Goal: Task Accomplishment & Management: Use online tool/utility

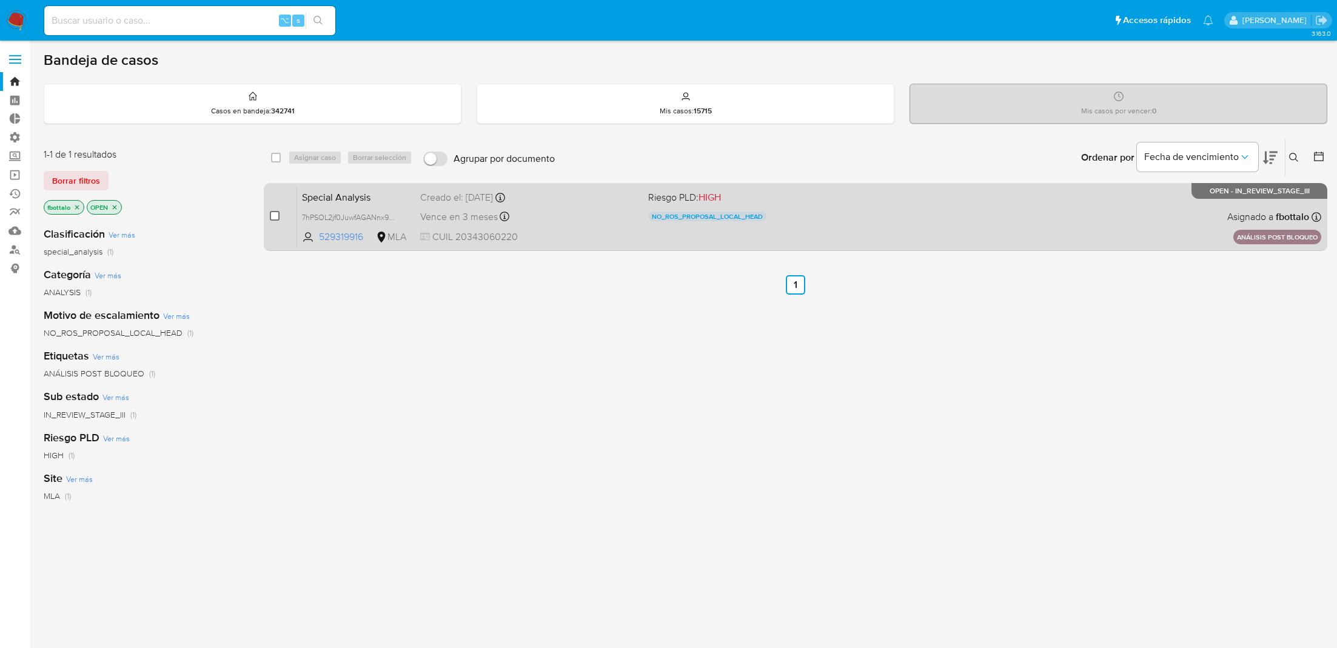
click at [275, 215] on input "checkbox" at bounding box center [275, 216] width 10 height 10
checkbox input "true"
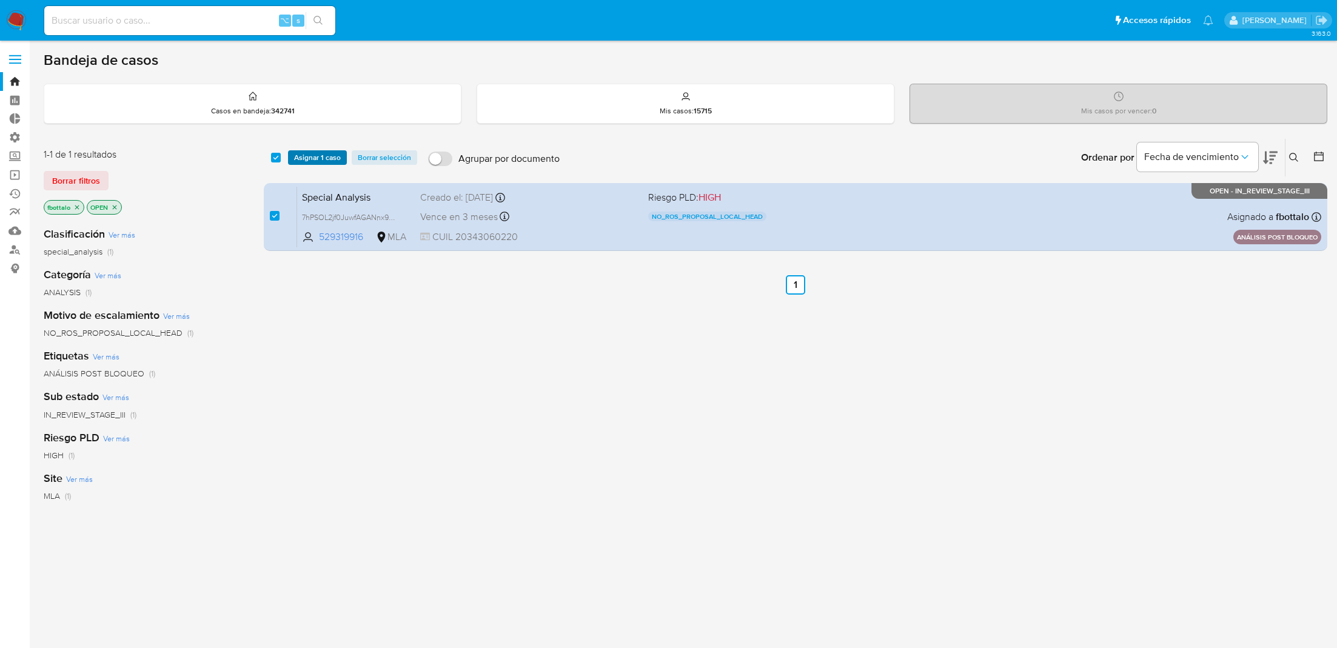
click at [325, 152] on span "Asignar 1 caso" at bounding box center [317, 158] width 47 height 12
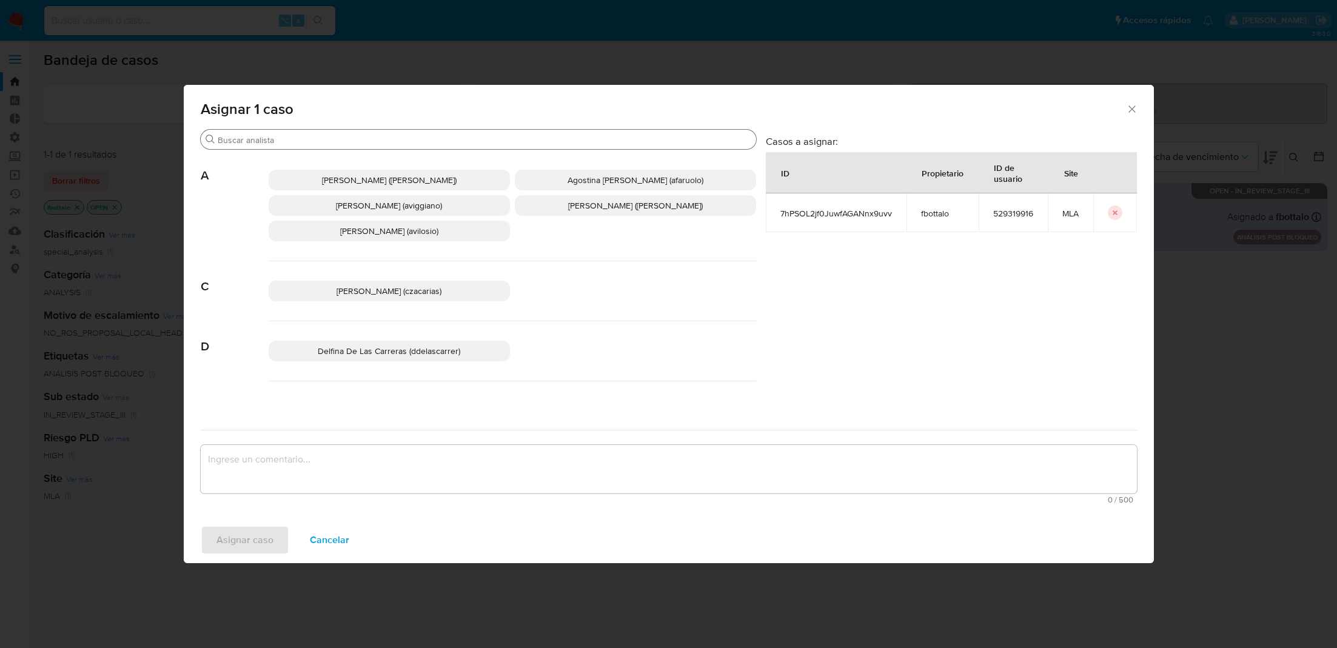
click at [350, 143] on input "Buscar" at bounding box center [485, 140] width 534 height 11
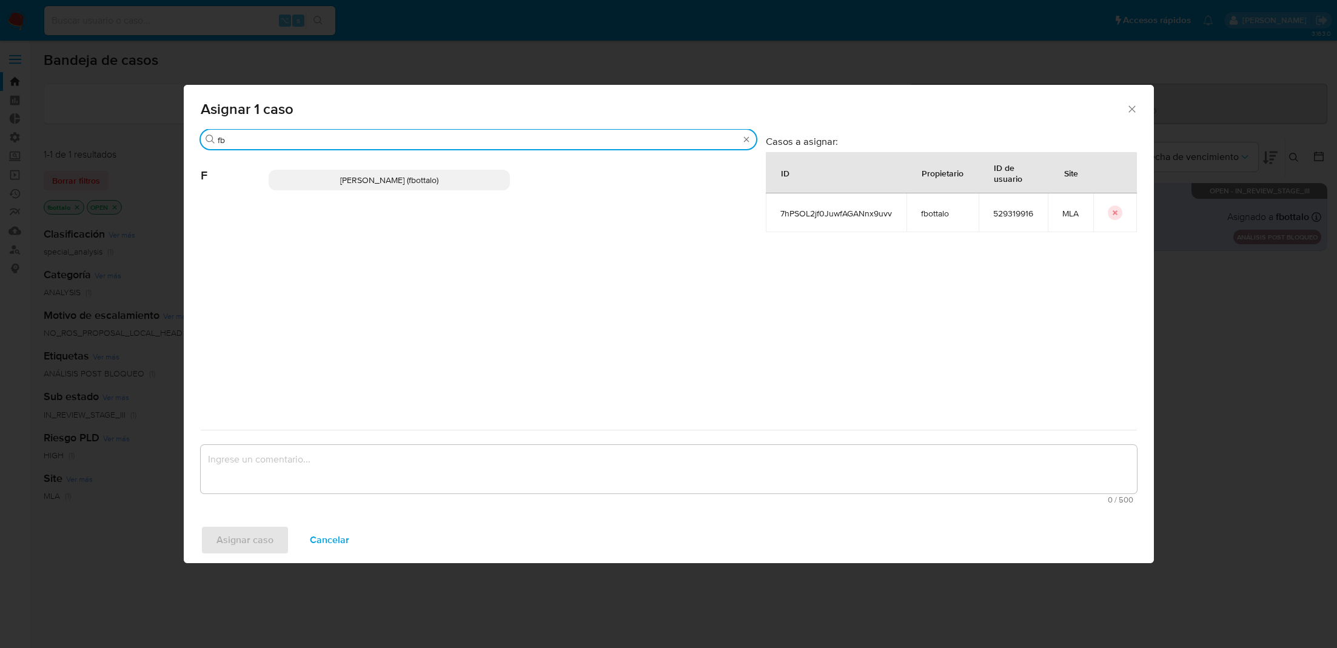
type input "fb"
drag, startPoint x: 344, startPoint y: 178, endPoint x: 344, endPoint y: 200, distance: 22.4
click at [344, 178] on span "Fabricio Bottalo (fbottalo)" at bounding box center [389, 180] width 98 height 12
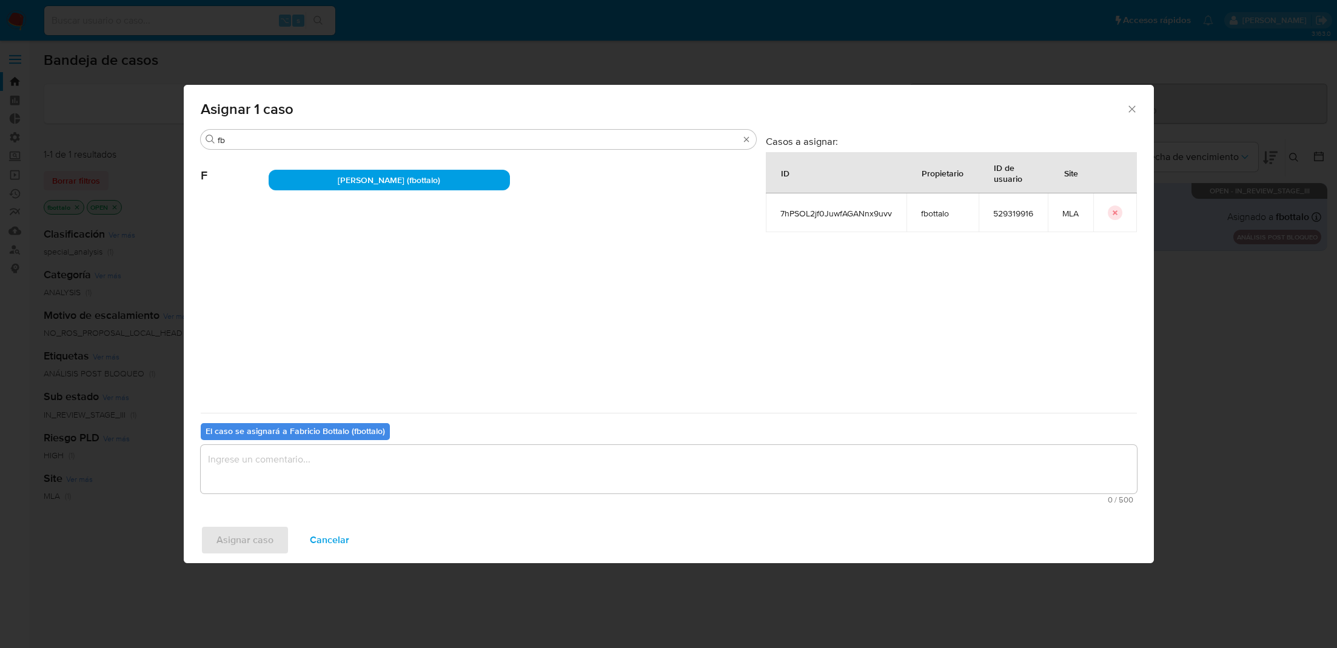
click at [281, 471] on textarea "assign-modal" at bounding box center [669, 469] width 936 height 49
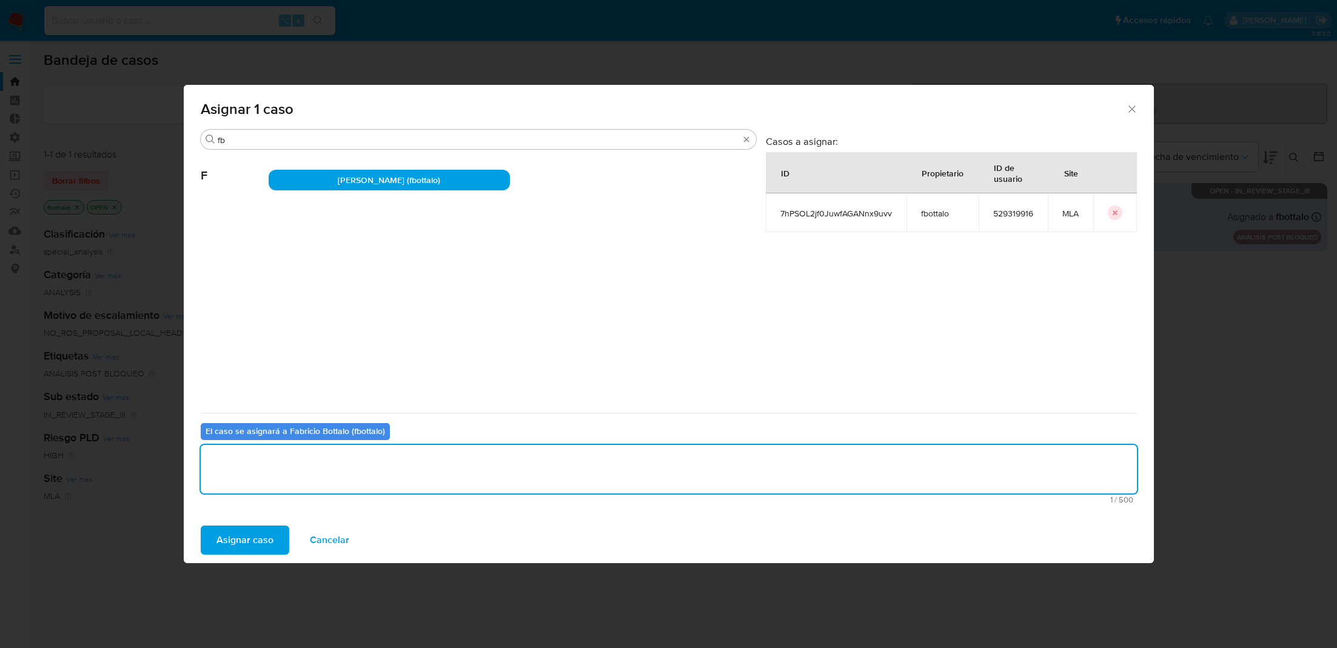
click at [237, 544] on span "Asignar caso" at bounding box center [244, 540] width 57 height 27
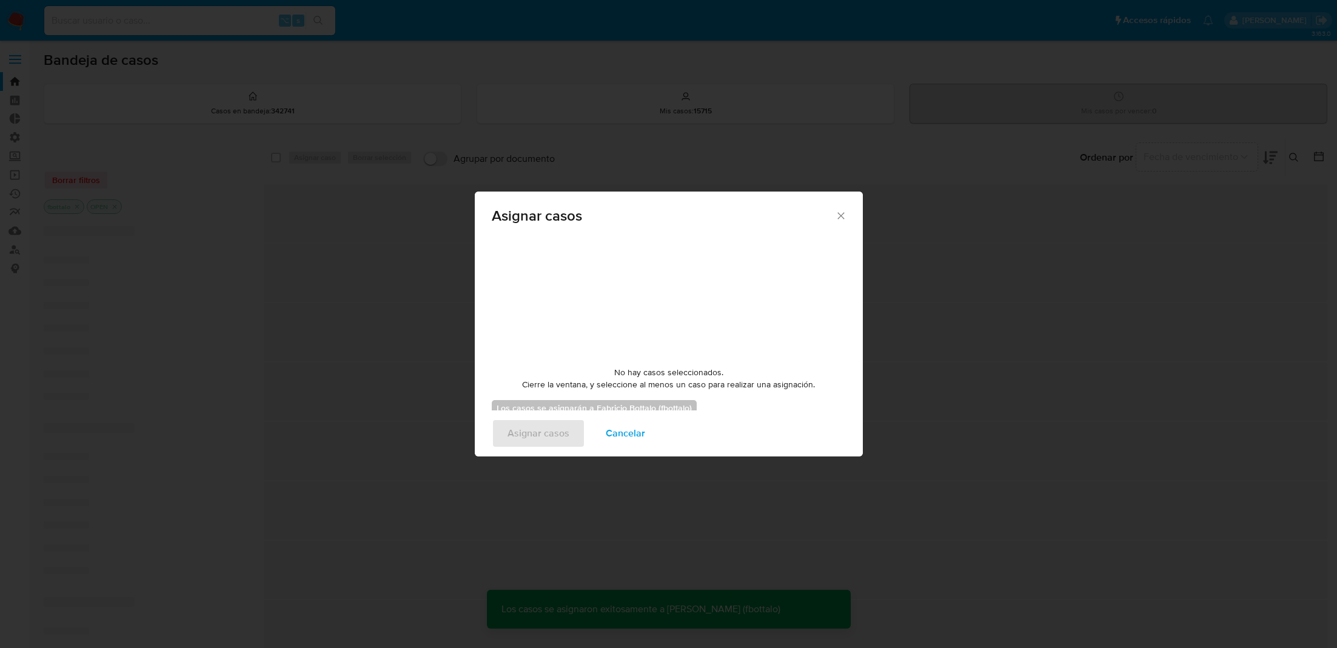
checkbox input "false"
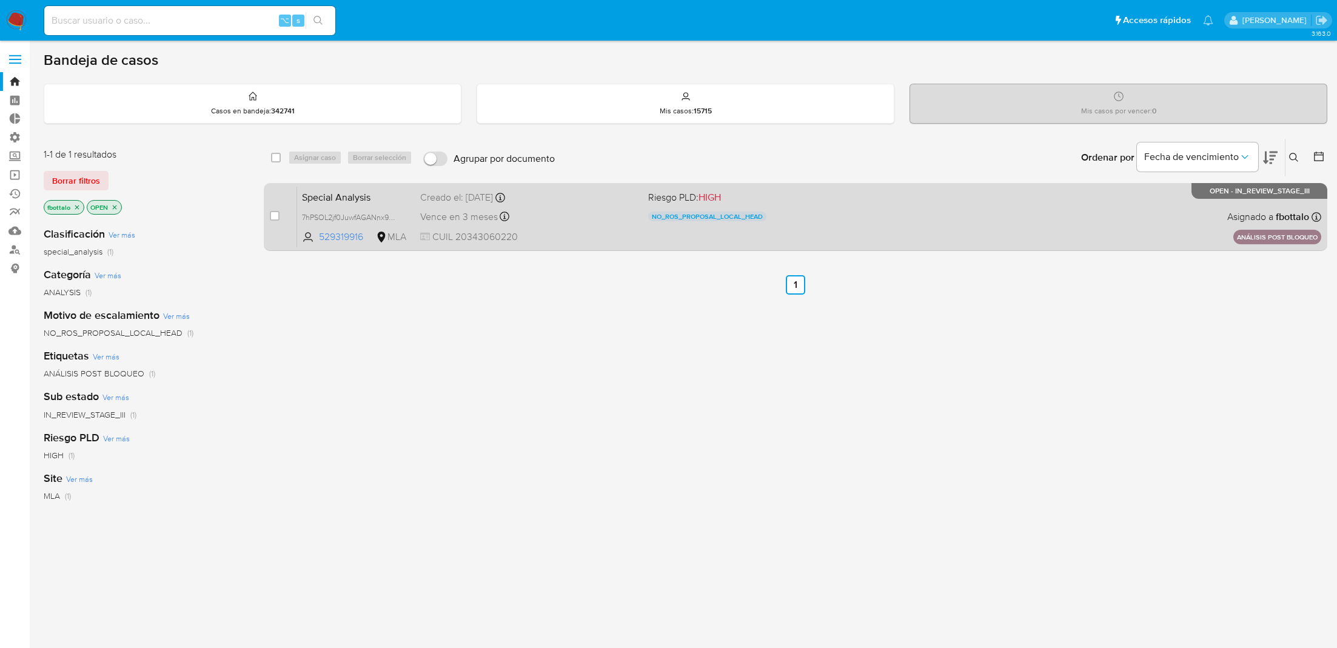
click at [952, 207] on div "Special Analysis 7hPSOL2jf0JuwfAGANnx9uvv 529319916 MLA Riesgo PLD: HIGH NO_ROS…" at bounding box center [809, 216] width 1024 height 61
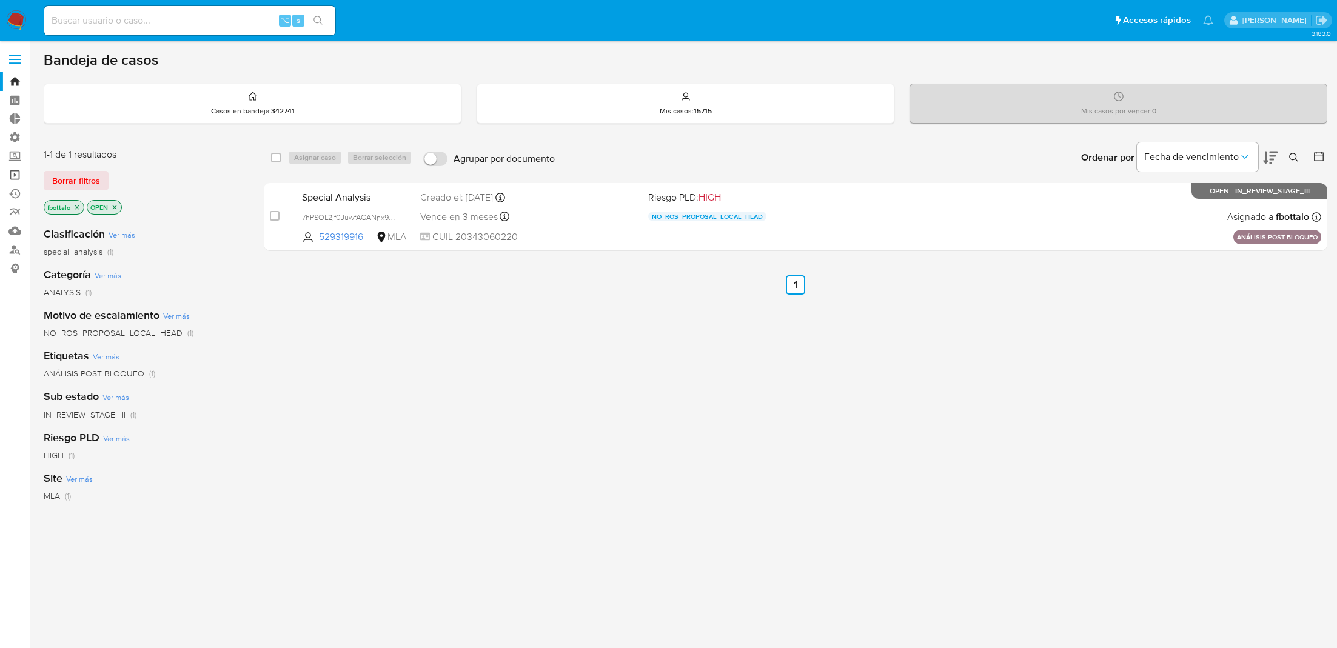
click at [16, 173] on link "Operaciones masivas" at bounding box center [72, 175] width 144 height 19
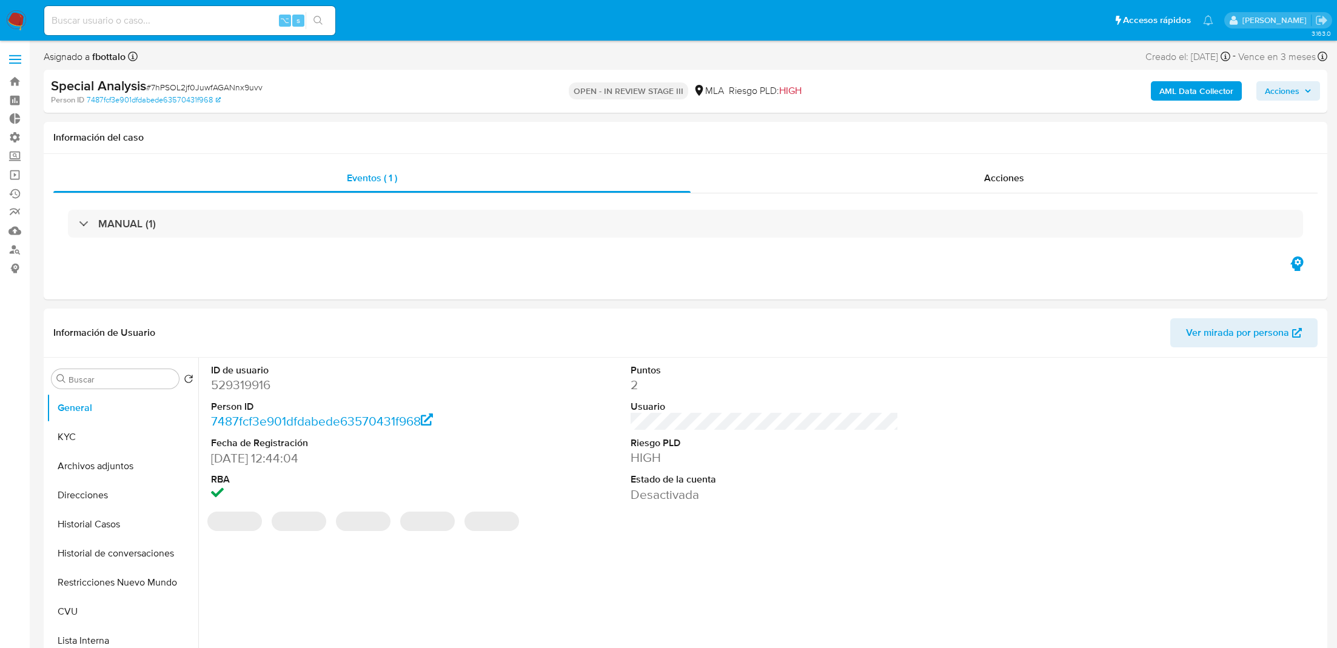
click at [1268, 87] on span "Acciones" at bounding box center [1282, 90] width 35 height 19
select select "10"
click at [965, 124] on span "Resolución del caso" at bounding box center [944, 129] width 87 height 14
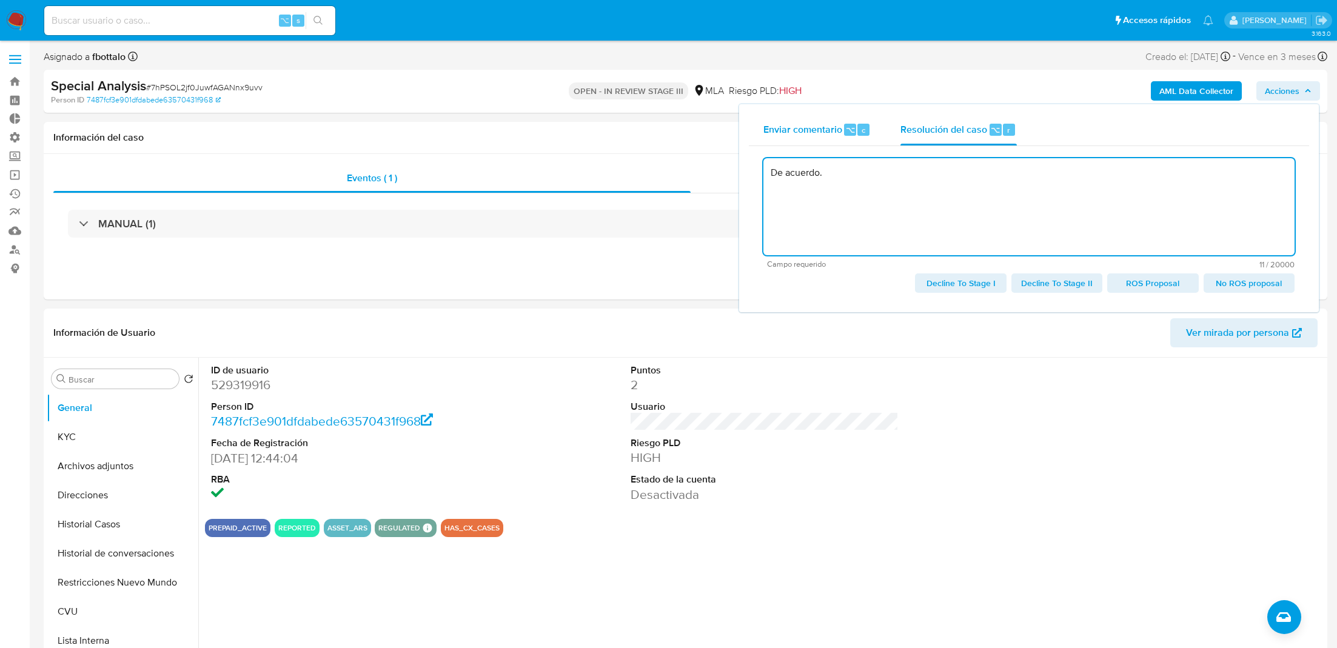
type textarea "De acuerdo."
click at [788, 119] on div "Enviar comentario ⌥ c" at bounding box center [817, 130] width 108 height 32
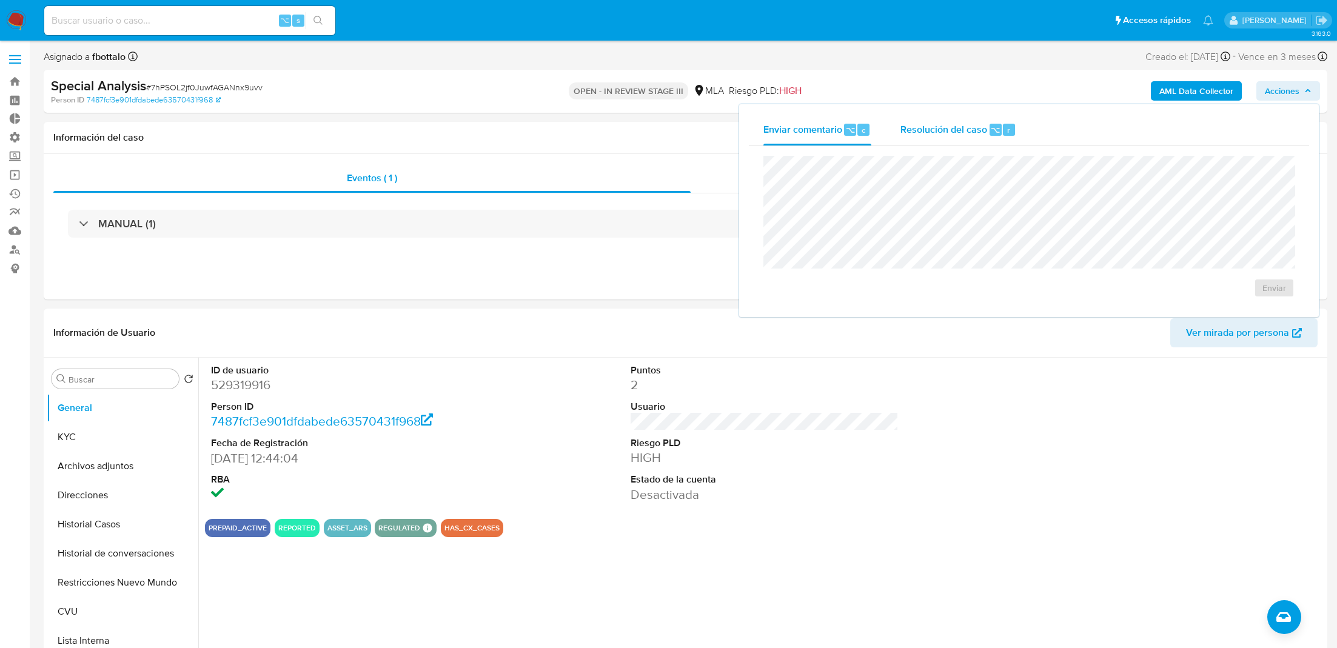
click at [945, 126] on span "Resolución del caso" at bounding box center [944, 129] width 87 height 14
click at [904, 68] on div "Asignado a fbottalo Asignado el: 09/10/2025 16:36:12 Creado el: 09/10/2025 Crea…" at bounding box center [686, 59] width 1284 height 21
click at [780, 180] on div "Acciones" at bounding box center [1004, 178] width 627 height 29
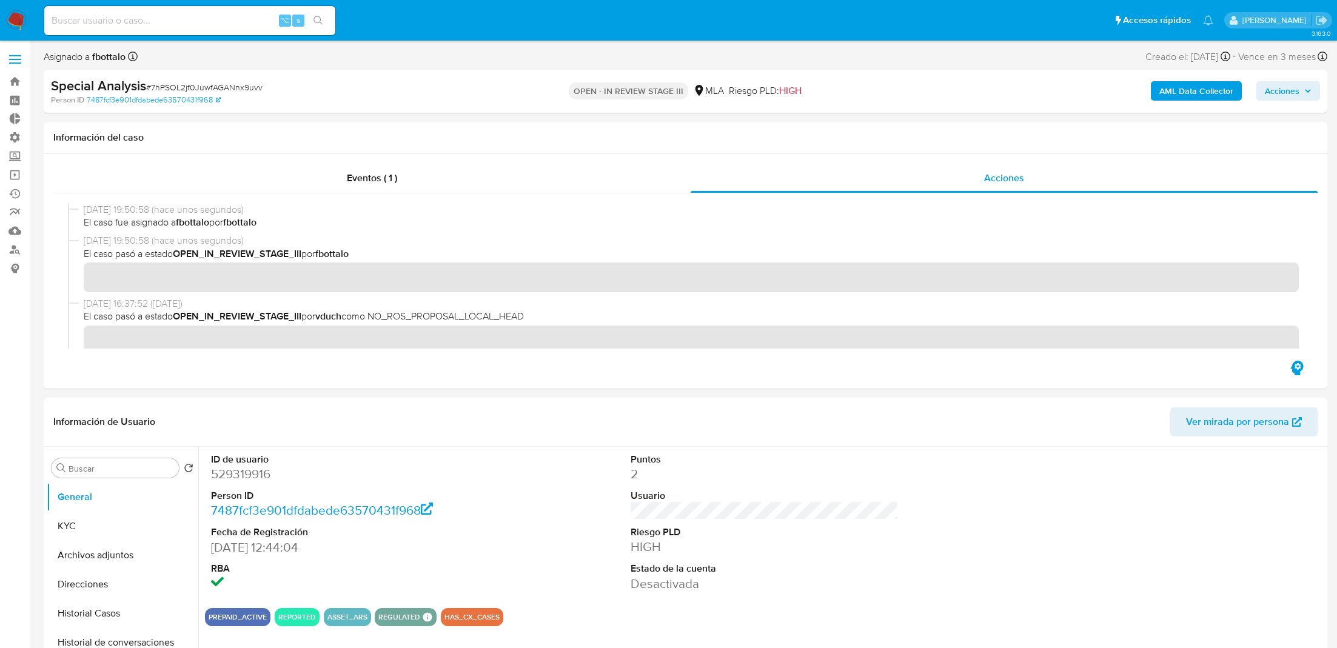
click at [1295, 96] on span "Acciones" at bounding box center [1282, 90] width 35 height 19
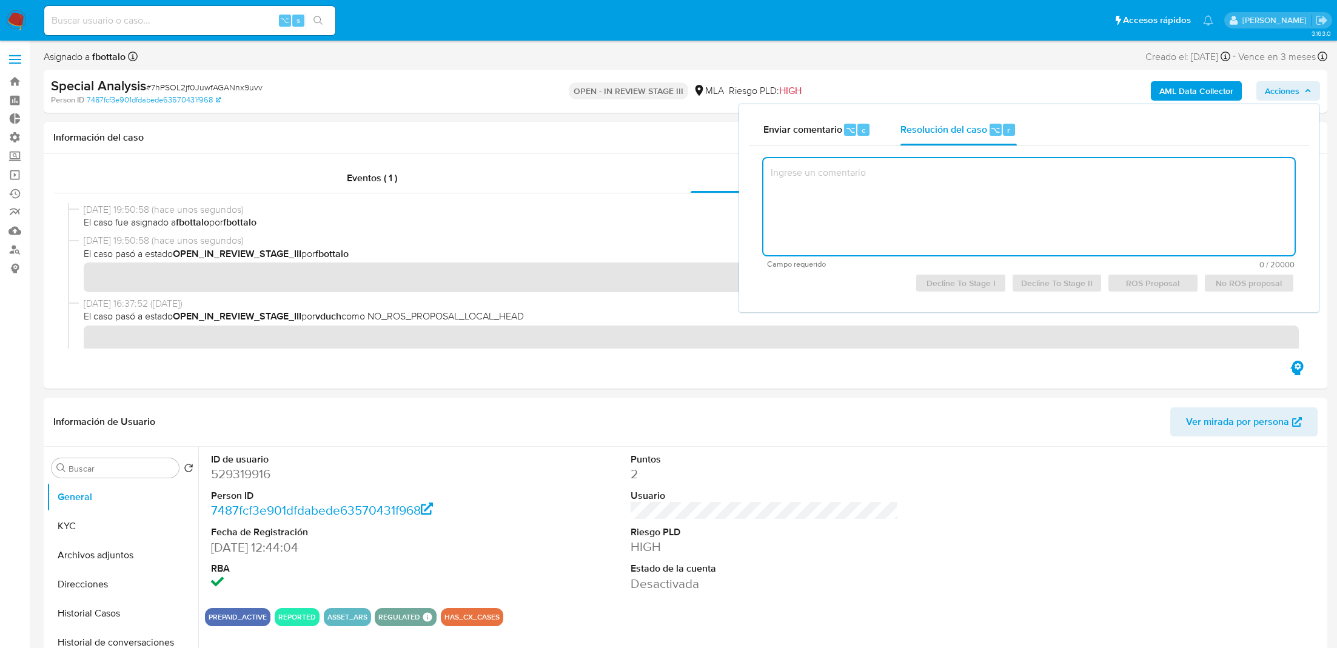
click at [1016, 214] on textarea at bounding box center [1028, 206] width 531 height 97
click at [1240, 278] on span "No ROS proposal" at bounding box center [1249, 283] width 74 height 17
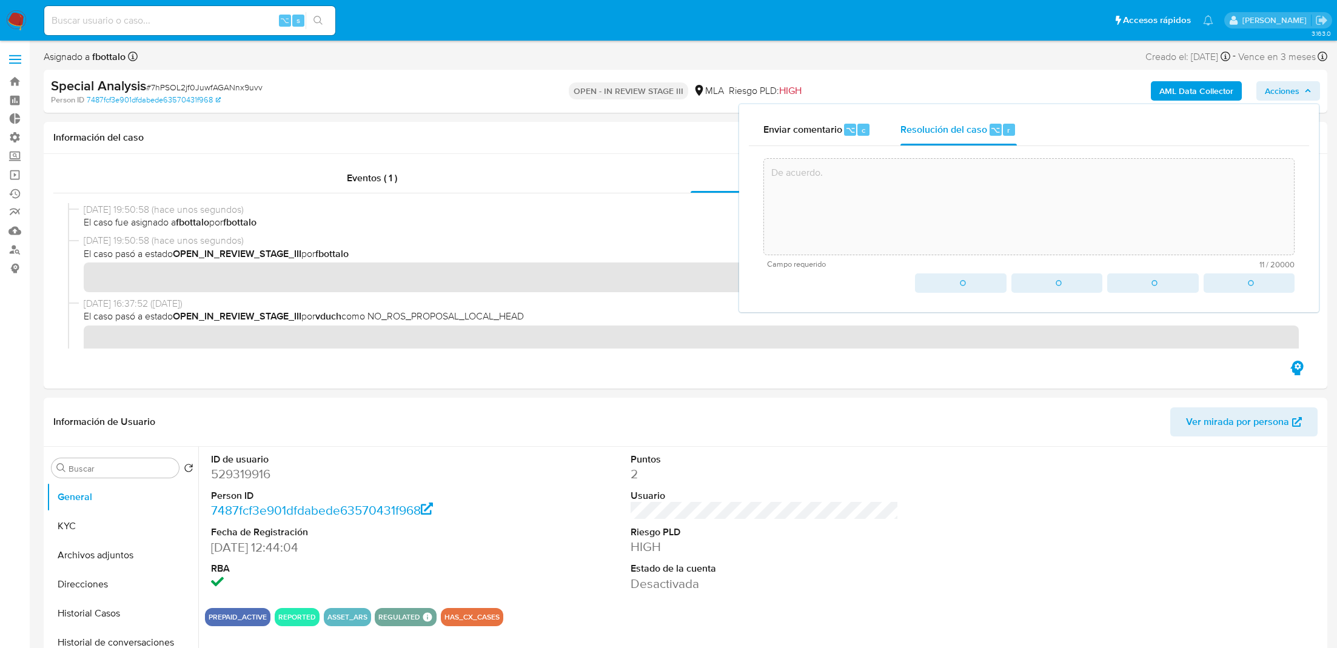
type textarea "De acuerdo."
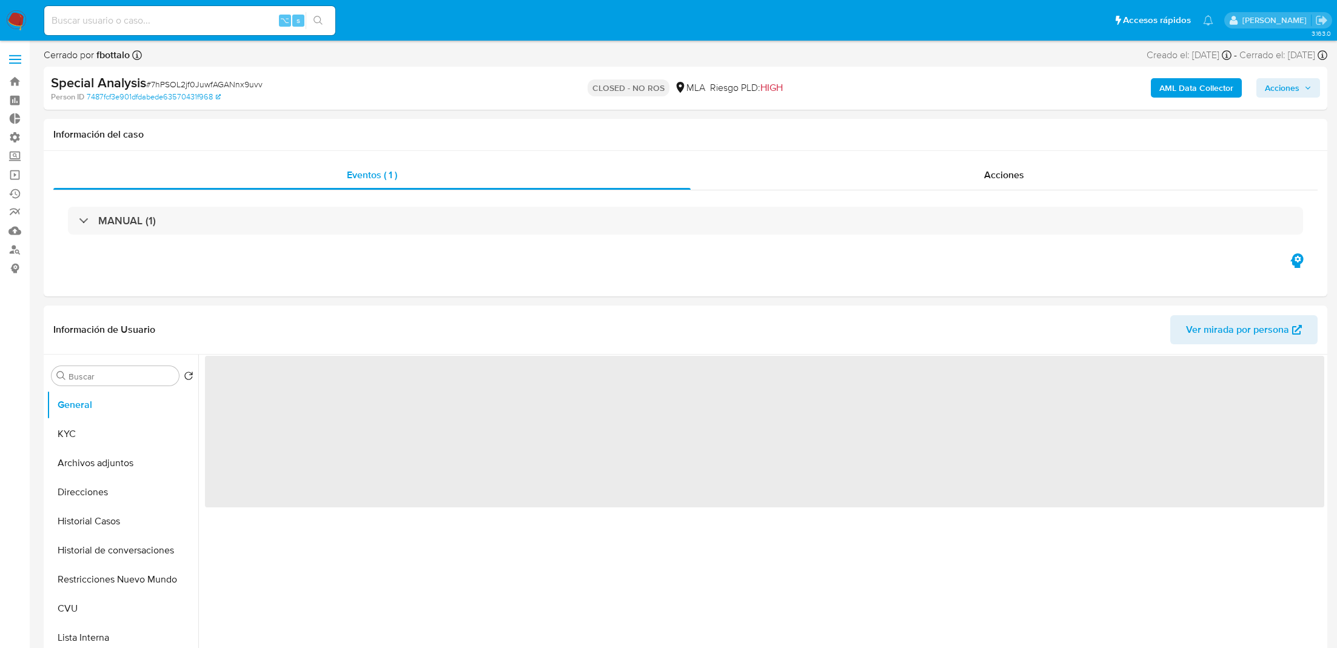
select select "10"
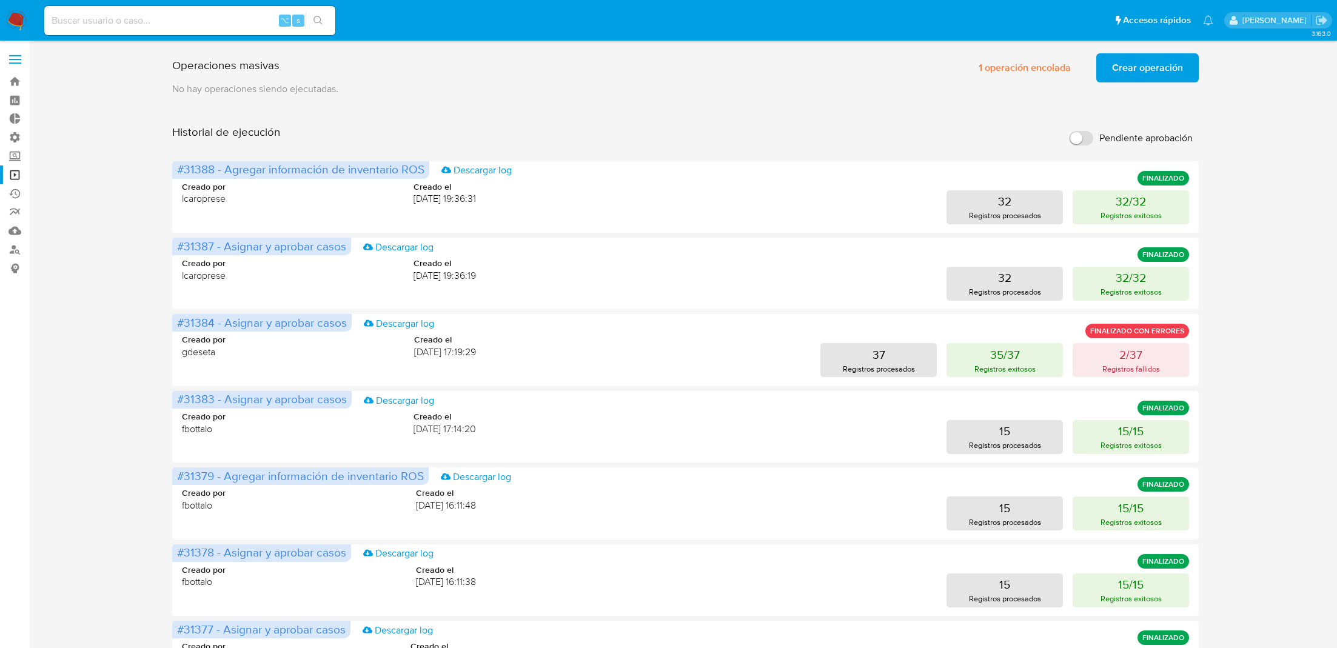
click at [1151, 64] on span "Crear operación" at bounding box center [1147, 68] width 71 height 27
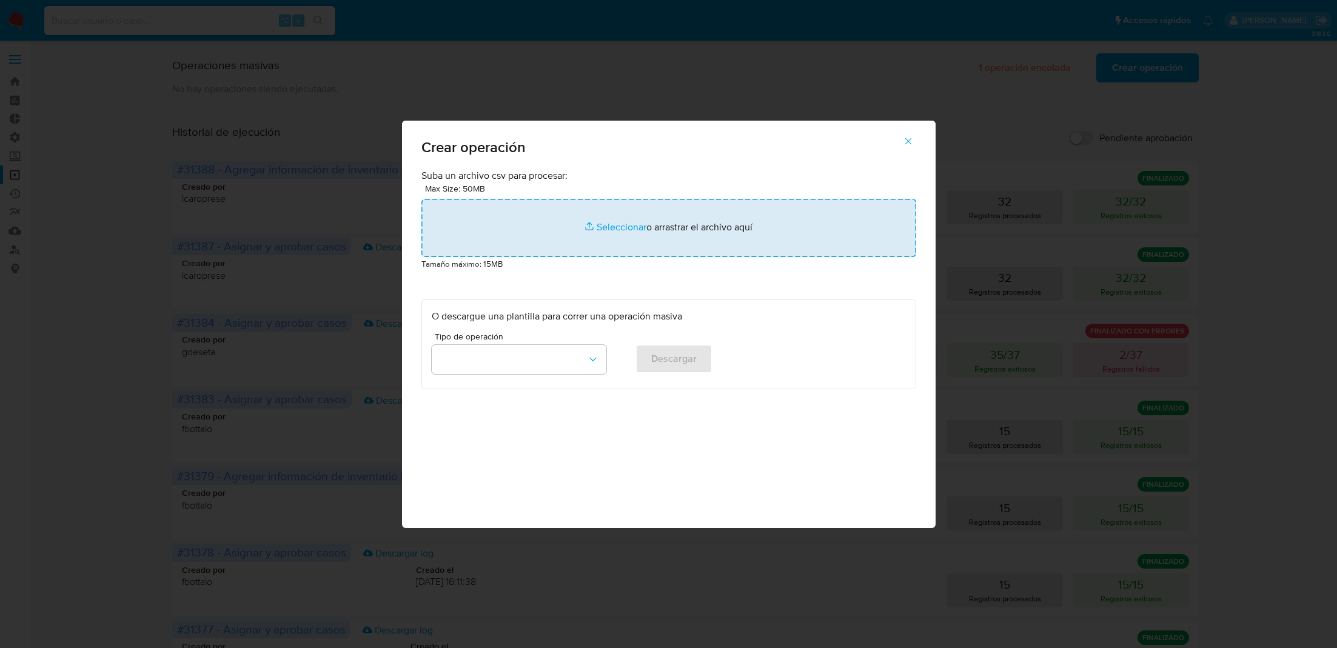
click at [669, 229] on input "file" at bounding box center [668, 228] width 495 height 58
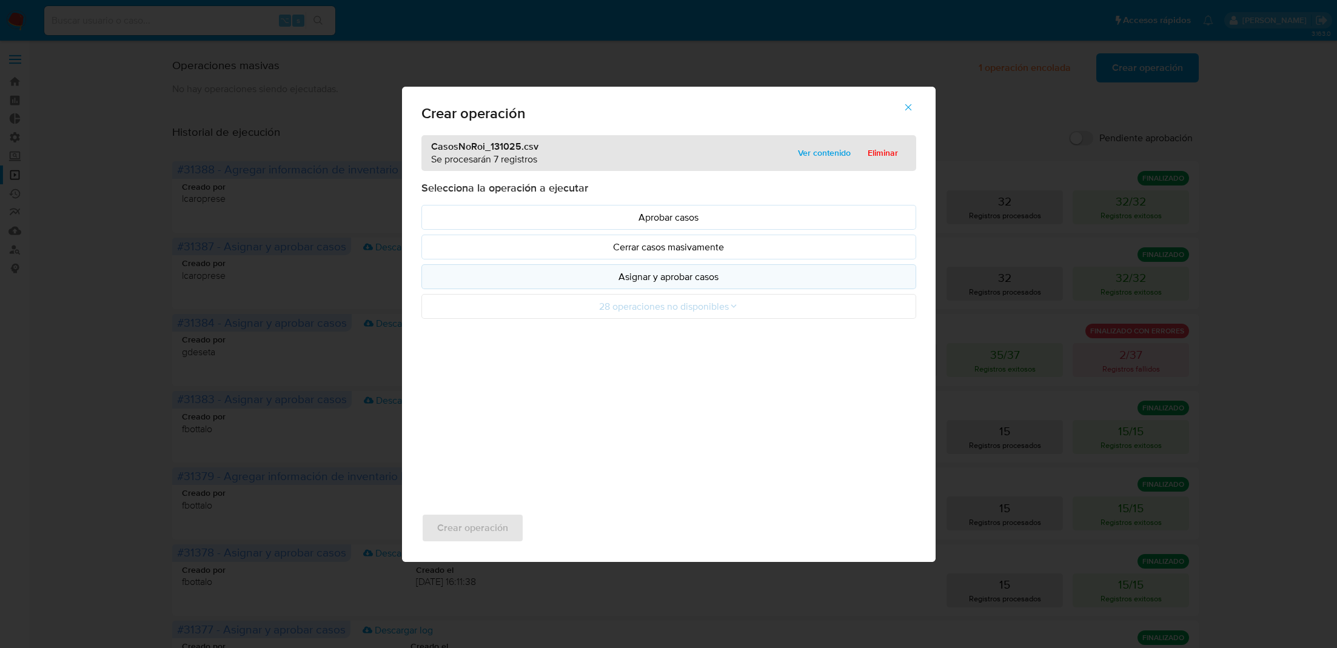
click at [557, 277] on p "Asignar y aprobar casos" at bounding box center [669, 277] width 474 height 14
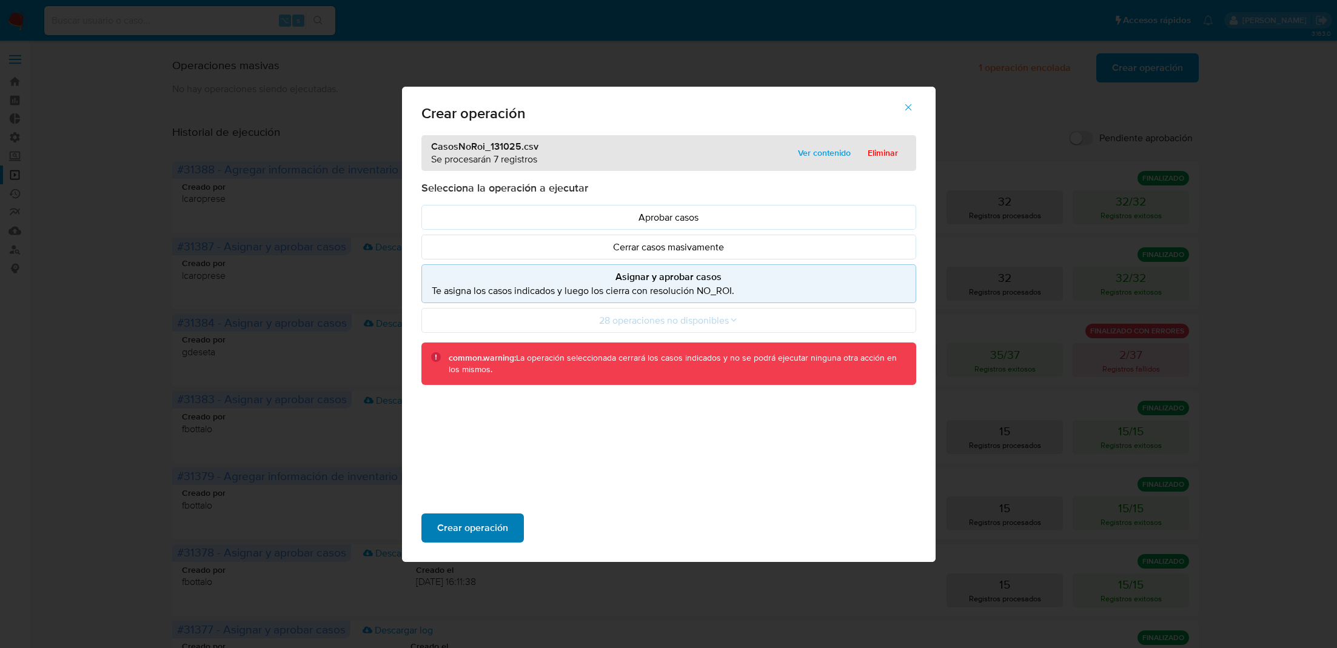
click at [487, 528] on span "Crear operación" at bounding box center [472, 528] width 71 height 27
